Goal: Use online tool/utility: Utilize a website feature to perform a specific function

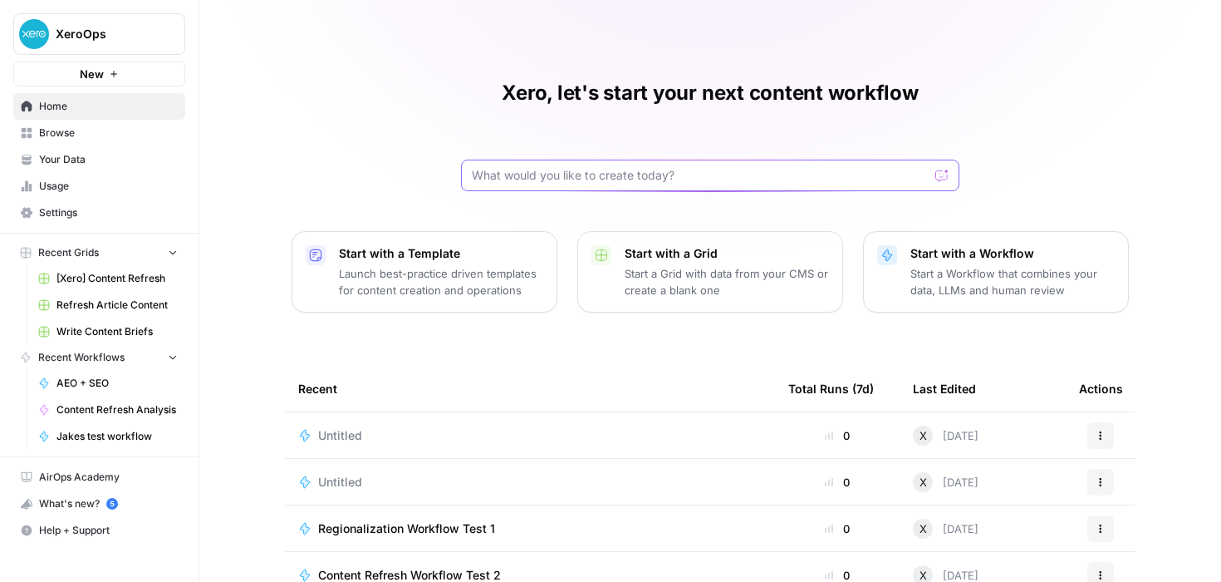
click at [572, 179] on input "text" at bounding box center [700, 175] width 457 height 17
type input "download all of xero.coms urls into a google sheet"
click button "Send" at bounding box center [943, 176] width 22 height 22
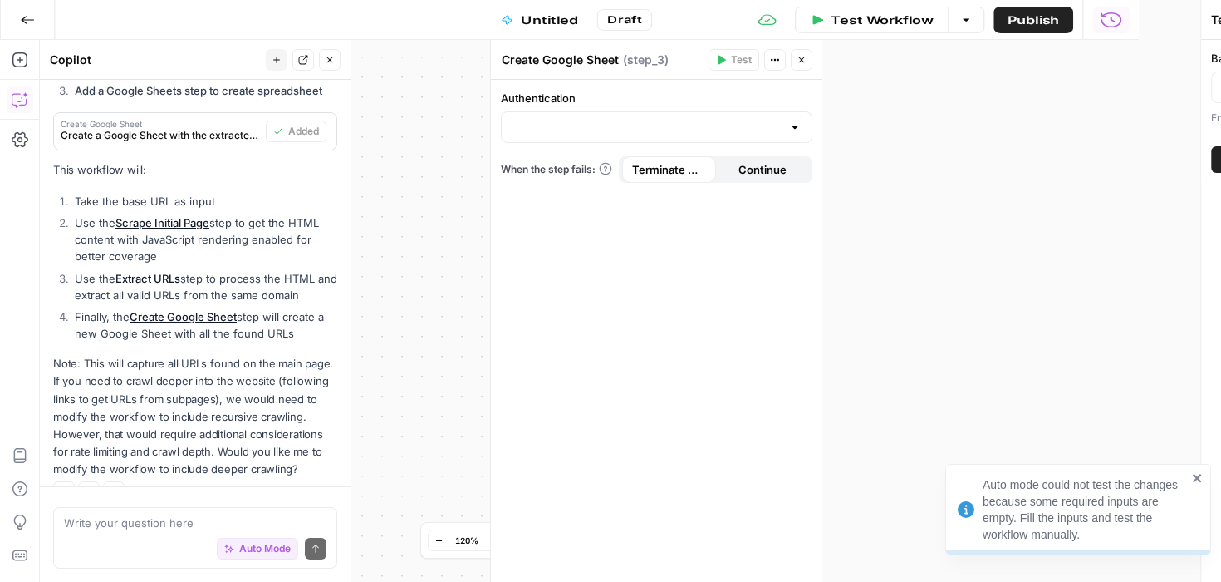
scroll to position [762, 0]
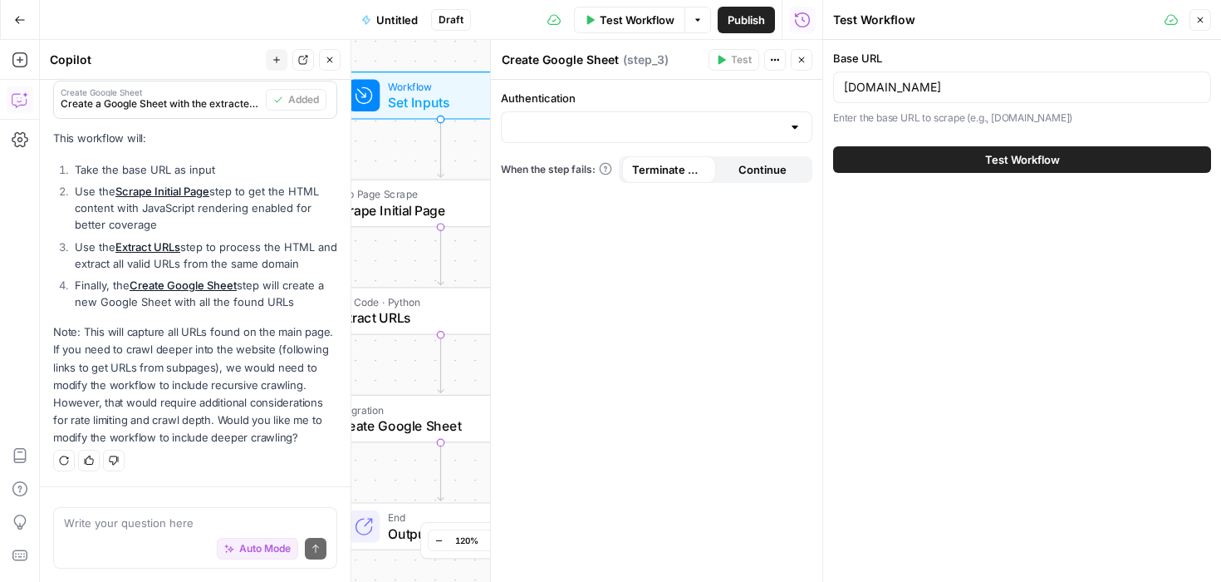
click at [1025, 157] on span "Test Workflow" at bounding box center [1022, 159] width 75 height 17
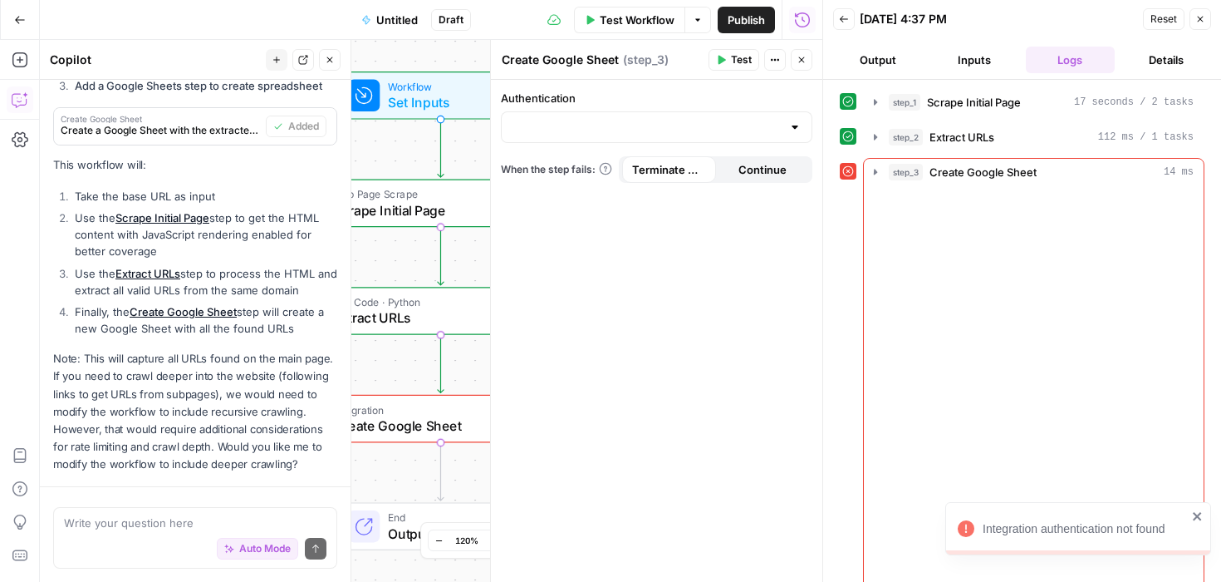
scroll to position [762, 0]
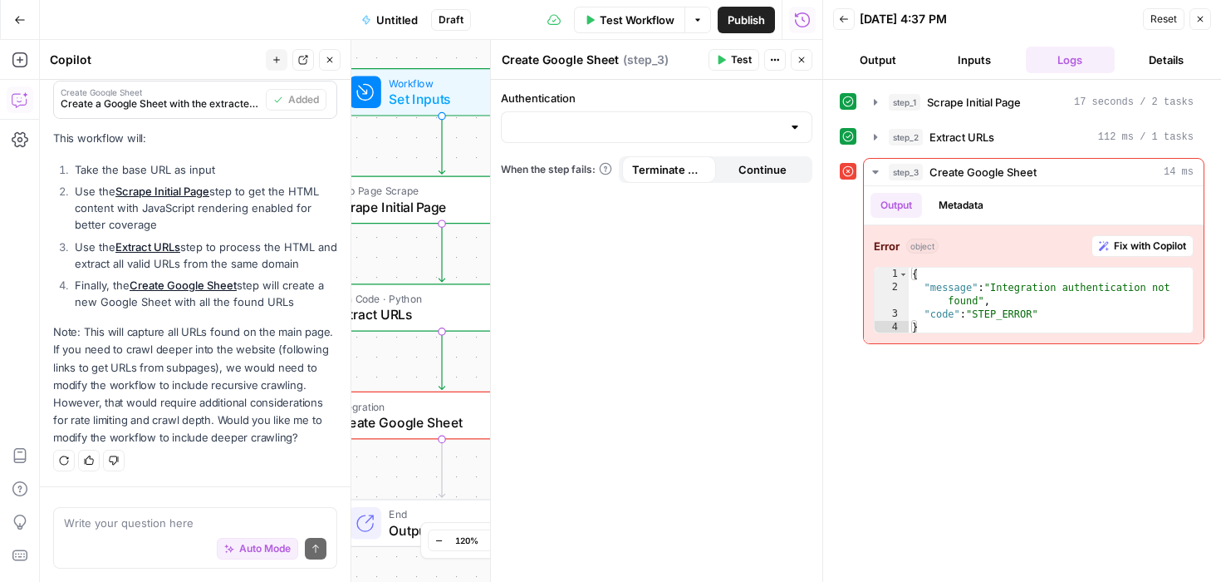
click at [1201, 17] on icon "button" at bounding box center [1201, 19] width 10 height 10
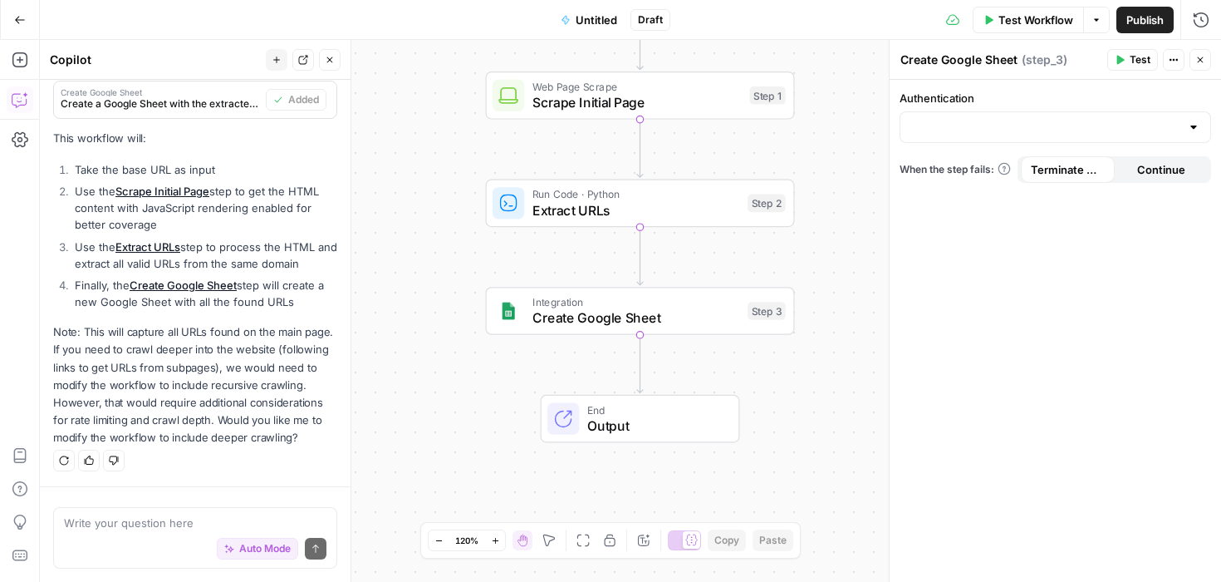
click at [332, 61] on icon "button" at bounding box center [330, 60] width 10 height 10
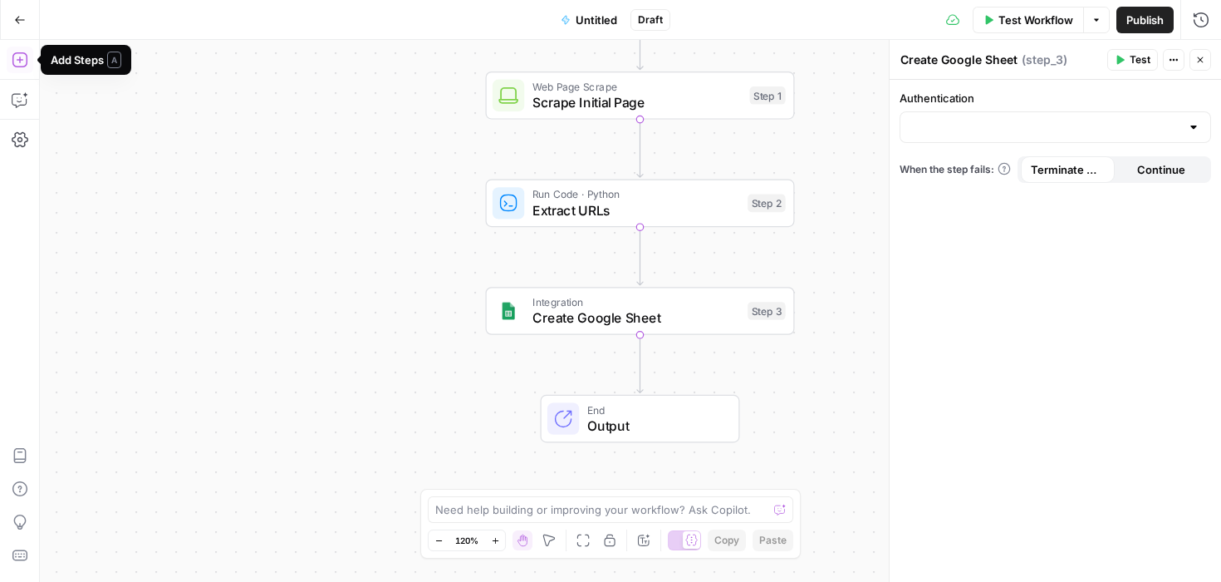
click at [25, 62] on icon "button" at bounding box center [20, 60] width 17 height 17
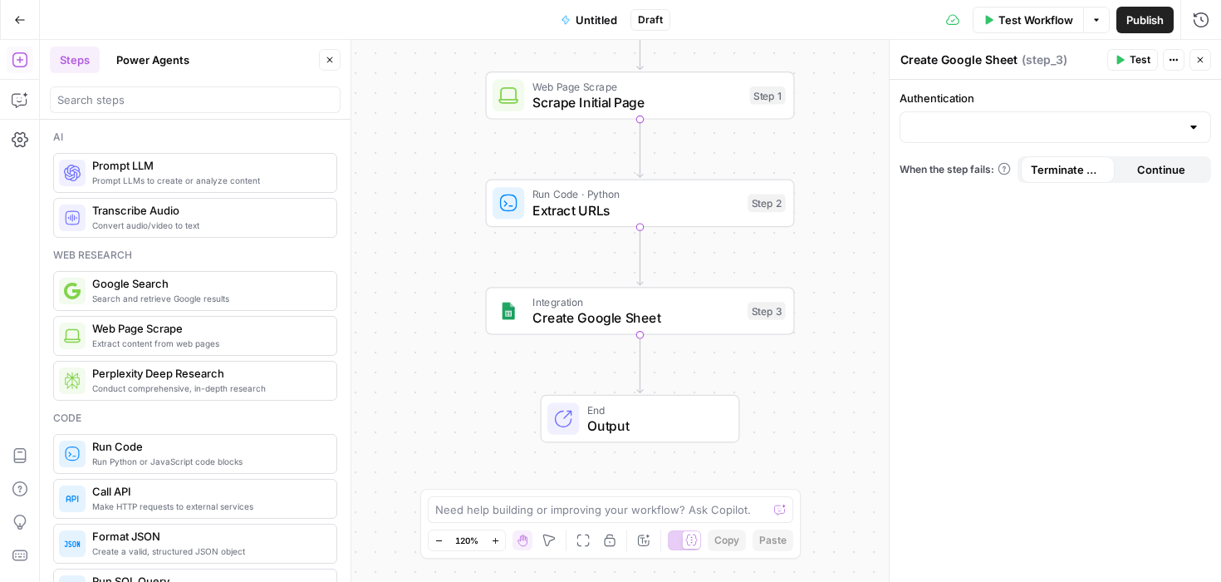
click at [14, 14] on icon "button" at bounding box center [20, 20] width 12 height 12
